Goal: Use online tool/utility: Utilize a website feature to perform a specific function

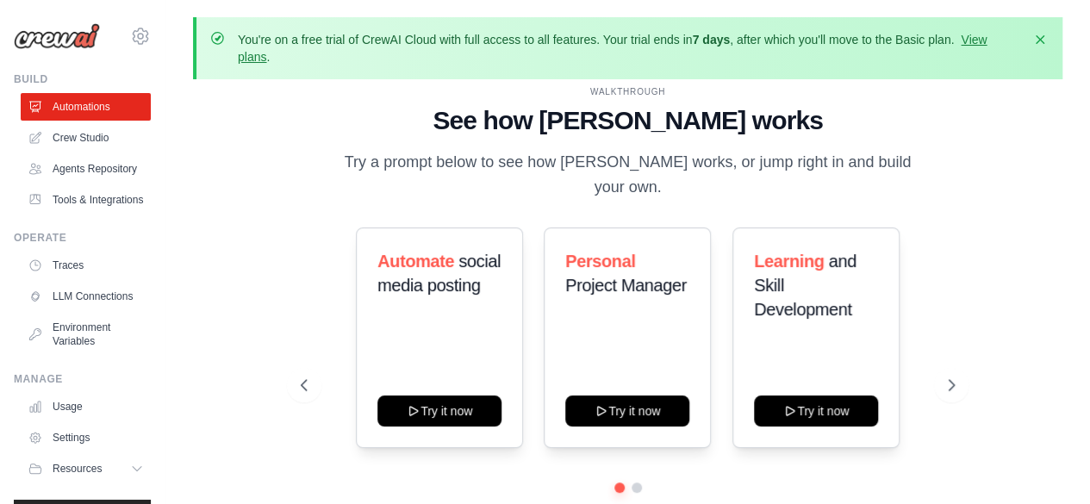
drag, startPoint x: 146, startPoint y: 252, endPoint x: 157, endPoint y: 263, distance: 15.2
click at [157, 263] on div "[EMAIL_ADDRESS][DOMAIN_NAME] Settings Build Automations Resources" at bounding box center [82, 252] width 165 height 504
click at [98, 149] on link "Crew Studio" at bounding box center [87, 138] width 130 height 28
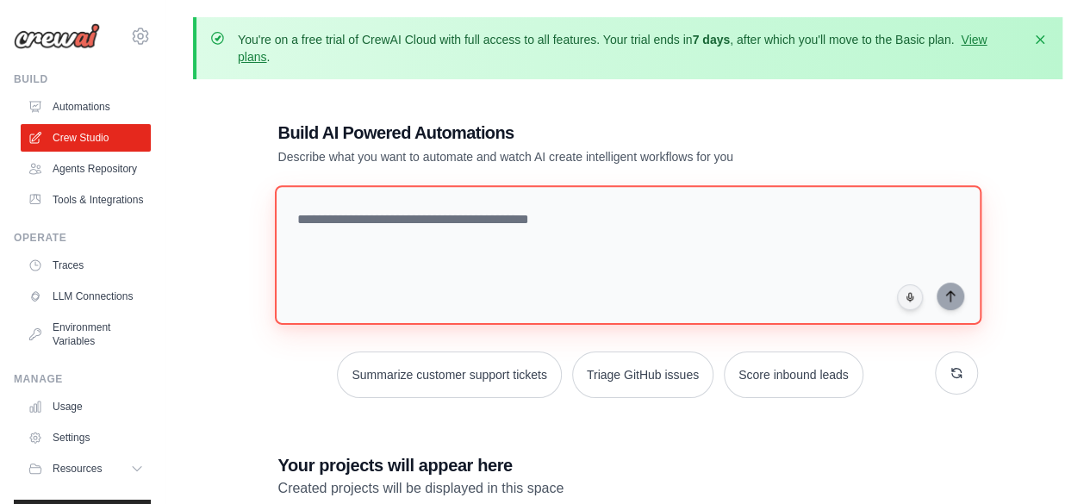
click at [370, 223] on textarea at bounding box center [627, 255] width 706 height 140
